Goal: Information Seeking & Learning: Learn about a topic

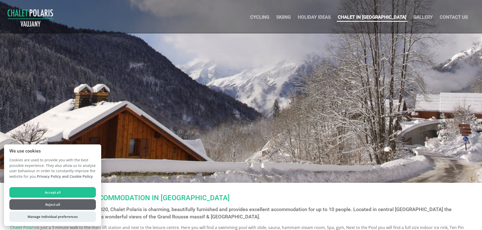
click at [375, 21] on li "Chalet in [GEOGRAPHIC_DATA]" at bounding box center [372, 17] width 71 height 8
click at [401, 18] on link "Chalet in [GEOGRAPHIC_DATA]" at bounding box center [372, 16] width 69 height 5
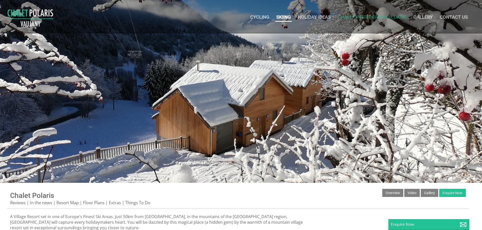
click at [291, 15] on link "Skiing" at bounding box center [283, 16] width 14 height 5
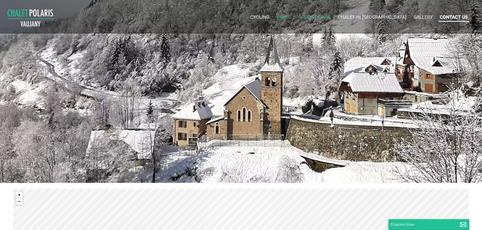
click at [458, 17] on link "Contact Us" at bounding box center [454, 16] width 28 height 5
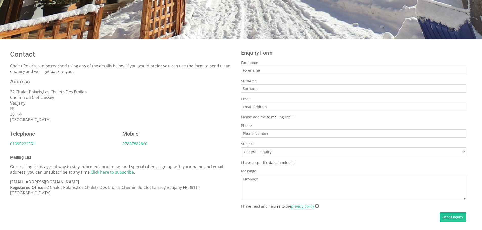
scroll to position [177, 0]
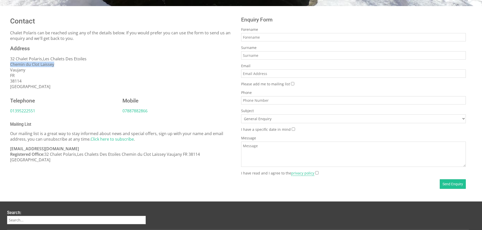
drag, startPoint x: 11, startPoint y: 64, endPoint x: 46, endPoint y: 63, distance: 35.2
click at [52, 65] on p "32 Chalet Polaris,Les Chalets Des Etoiles Chemin du Clot Laissey Vaujany FR 381…" at bounding box center [122, 72] width 225 height 33
click at [64, 80] on p "32 Chalet Polaris,Les Chalets Des Etoiles Chemin du Clot Laissey Vaujany FR 381…" at bounding box center [122, 72] width 225 height 33
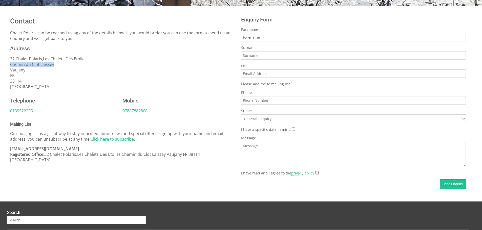
drag, startPoint x: 11, startPoint y: 65, endPoint x: 43, endPoint y: 69, distance: 32.7
click at [65, 63] on p "32 Chalet Polaris,Les Chalets Des Etoiles Chemin du Clot Laissey Vaujany FR 381…" at bounding box center [122, 72] width 225 height 33
copy p "Chemin du Clot Laissey"
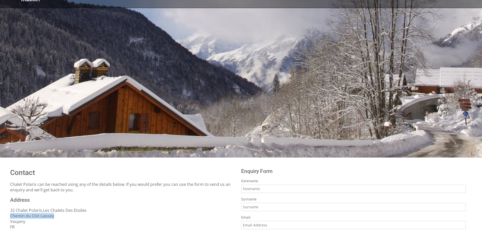
scroll to position [0, 0]
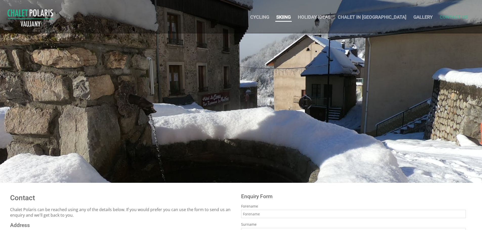
click at [292, 20] on li "Skiing" at bounding box center [283, 17] width 16 height 8
click at [428, 16] on link "Gallery" at bounding box center [422, 16] width 19 height 5
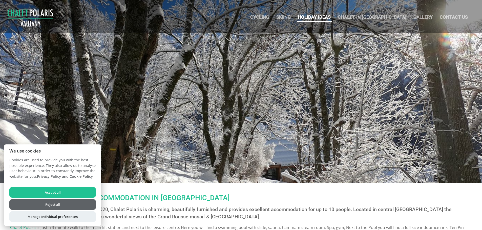
click at [331, 18] on link "Holiday Ideas" at bounding box center [314, 16] width 33 height 5
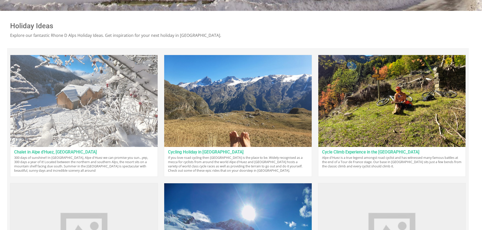
scroll to position [177, 0]
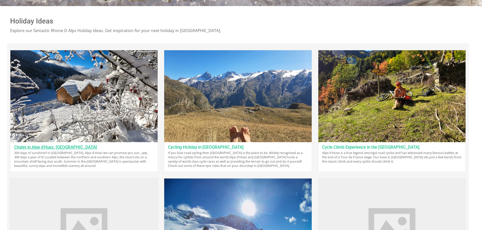
click at [59, 148] on link "Chalet in Alpe d'Huez, Vaujany" at bounding box center [55, 147] width 83 height 5
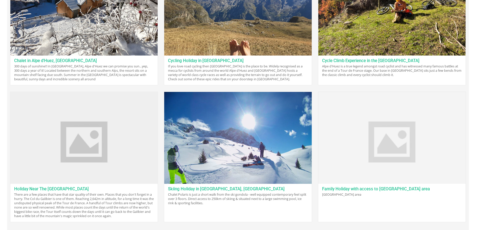
scroll to position [278, 0]
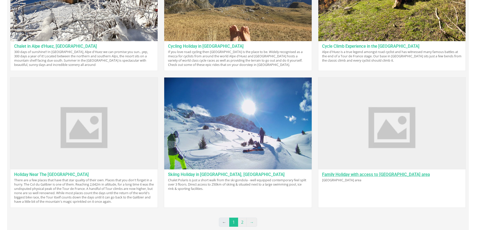
click at [352, 176] on link "Family Holiday with access to Alpe d'Huez ski area" at bounding box center [376, 174] width 108 height 5
